Goal: Task Accomplishment & Management: Use online tool/utility

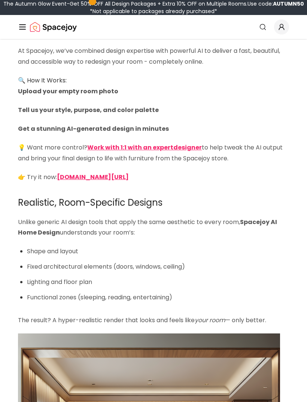
scroll to position [1204, 0]
click at [72, 172] on strong "spacejoy.com/ai-home-design-intro" at bounding box center [93, 176] width 72 height 9
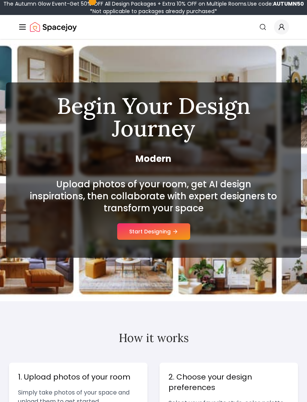
click at [138, 233] on button "Start Designing" at bounding box center [153, 231] width 73 height 16
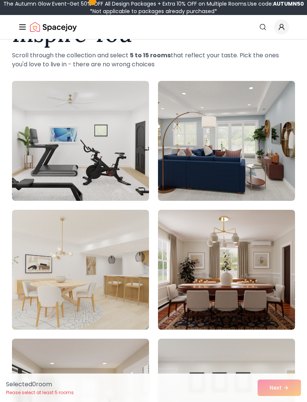
scroll to position [70, 0]
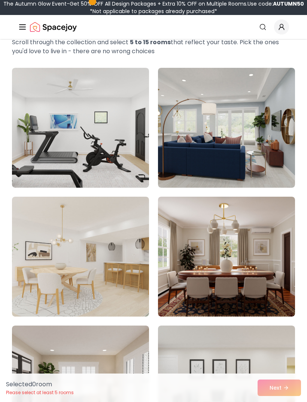
click at [211, 137] on img at bounding box center [226, 128] width 137 height 120
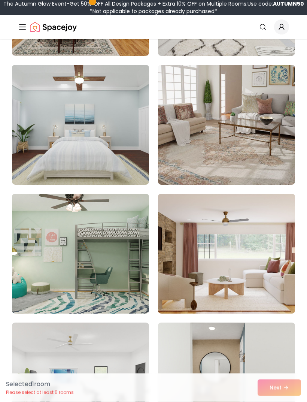
scroll to position [1877, 0]
click at [202, 133] on img at bounding box center [226, 125] width 137 height 120
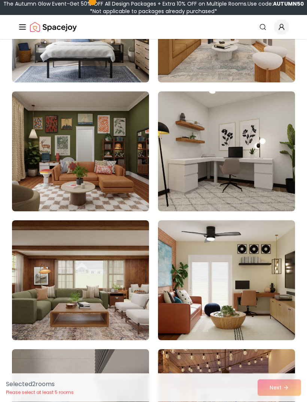
scroll to position [2624, 0]
click at [80, 153] on img at bounding box center [80, 151] width 137 height 120
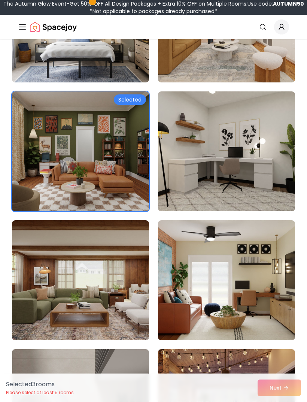
click at [276, 402] on div "Selected 3 room s Please select at least 5 rooms Next" at bounding box center [153, 388] width 307 height 28
click at [48, 297] on img at bounding box center [80, 280] width 137 height 120
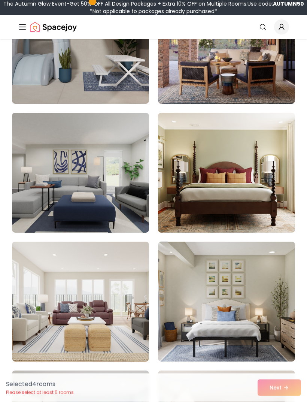
scroll to position [2989, 0]
click at [213, 175] on img at bounding box center [226, 173] width 137 height 120
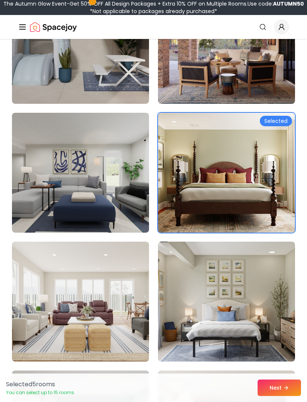
click at [276, 396] on button "Next" at bounding box center [279, 388] width 43 height 16
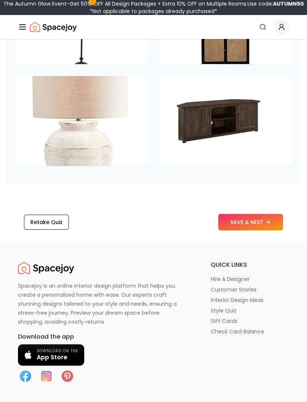
scroll to position [1571, 0]
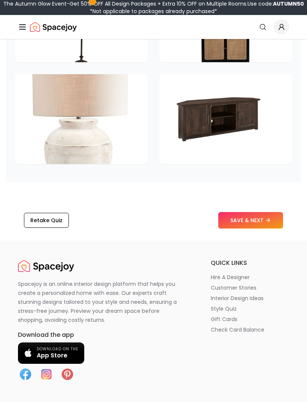
click at [239, 212] on button "SAVE & NEXT" at bounding box center [250, 220] width 65 height 16
